Goal: Information Seeking & Learning: Understand process/instructions

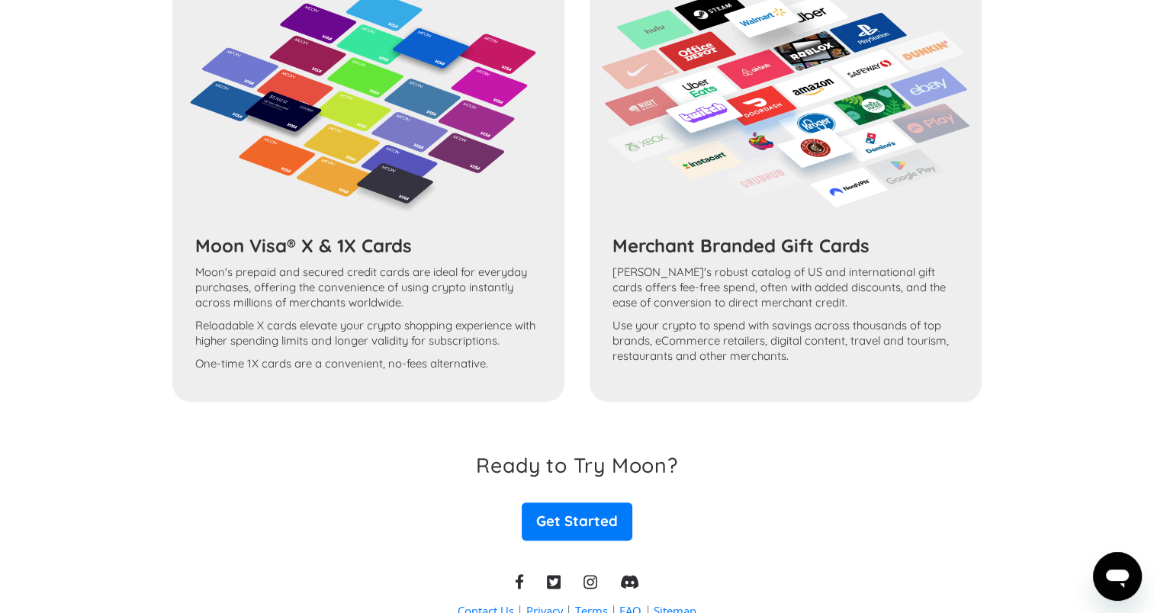
scroll to position [513, 0]
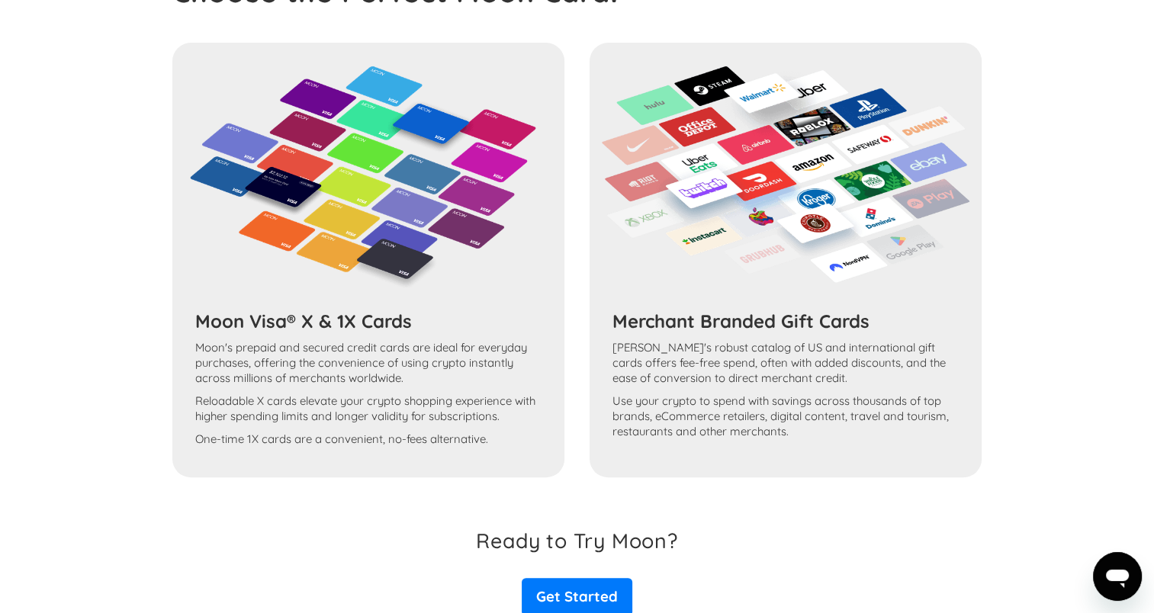
click at [667, 332] on h3 "Merchant Branded Gift Cards" at bounding box center [785, 321] width 346 height 23
click at [693, 262] on img at bounding box center [785, 174] width 369 height 217
click at [667, 323] on h3 "Merchant Branded Gift Cards" at bounding box center [785, 321] width 346 height 23
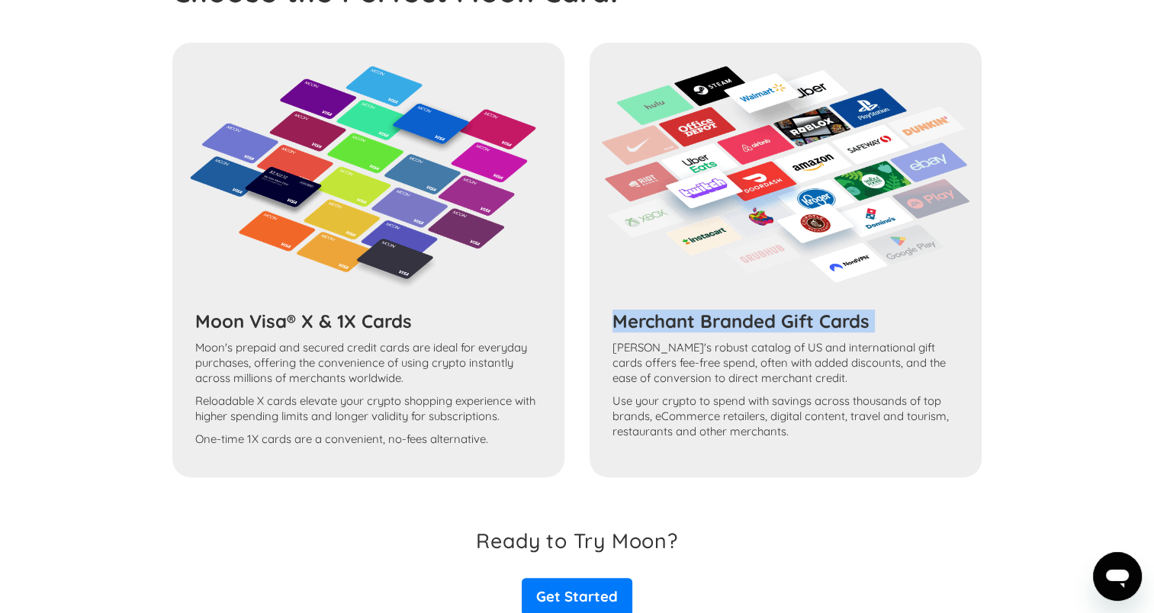
copy h3 "Merchant Branded Gift Cards"
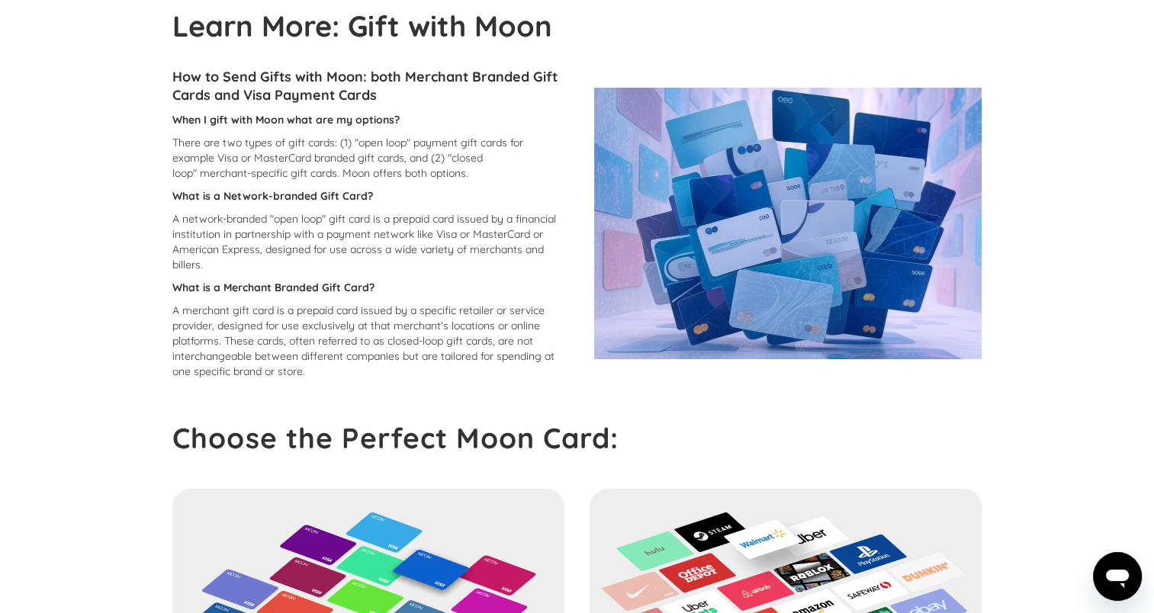
scroll to position [0, 0]
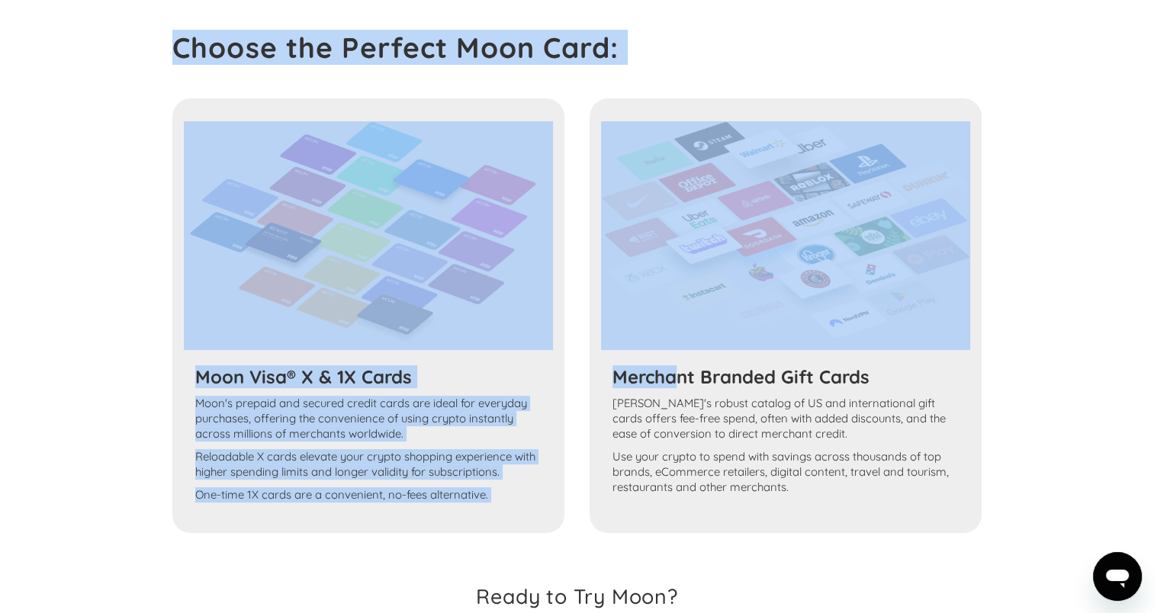
scroll to position [666, 0]
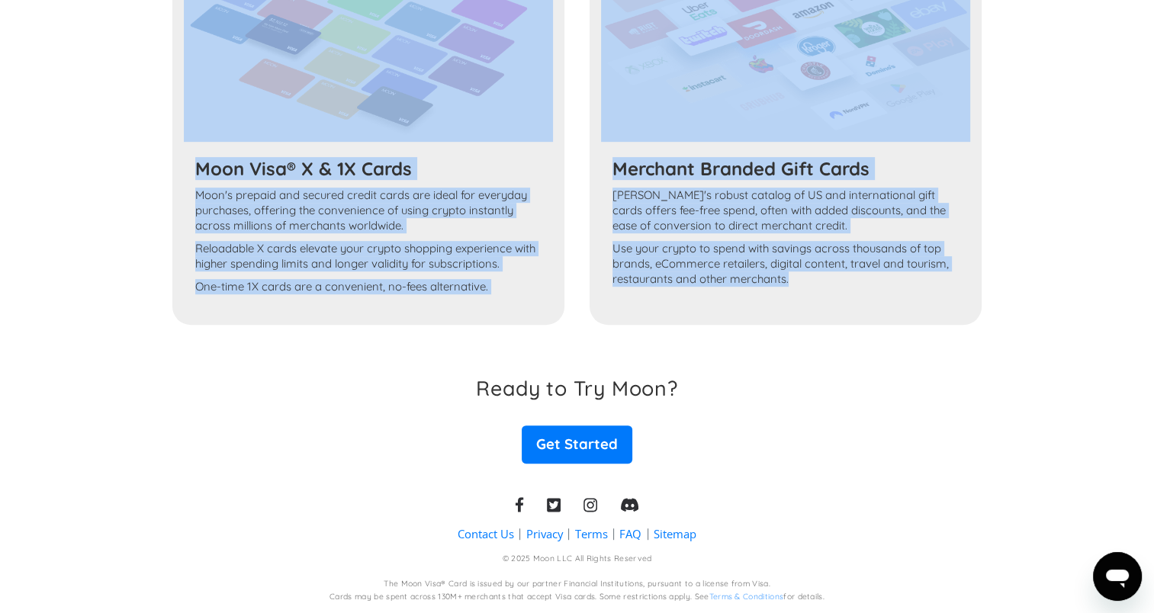
drag, startPoint x: 171, startPoint y: 100, endPoint x: 903, endPoint y: 282, distance: 754.4
copy div "Learn More: Gift with Moon How to Send Gifts with Moon: both Merchant Branded G…"
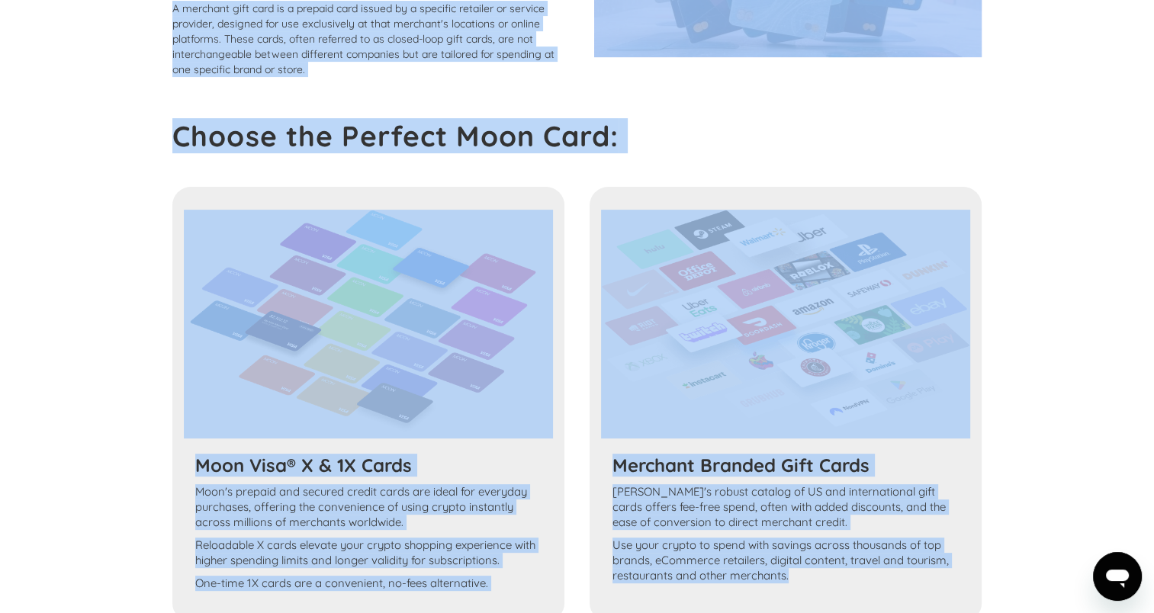
scroll to position [361, 0]
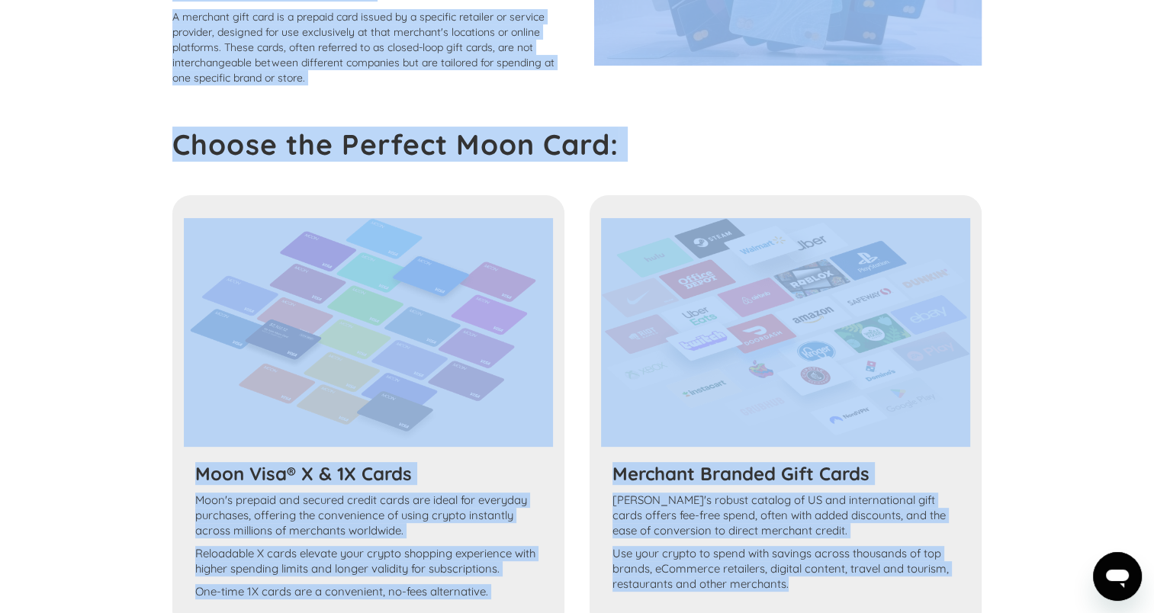
click at [753, 145] on div "Choose the Perfect Moon Card:" at bounding box center [576, 144] width 809 height 34
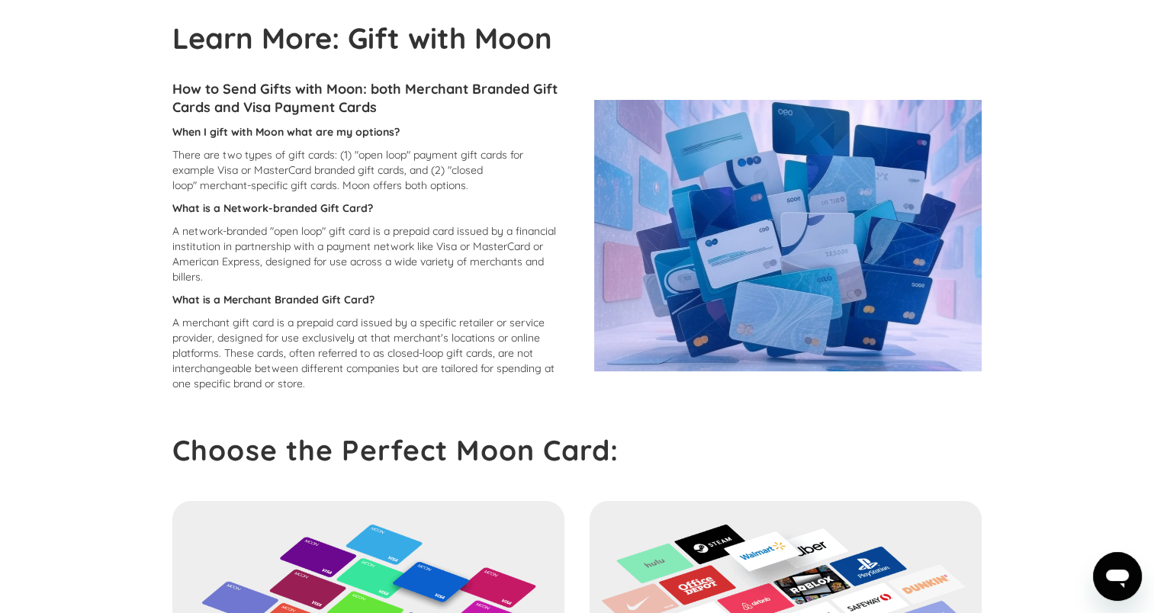
scroll to position [0, 0]
